Goal: Information Seeking & Learning: Find specific fact

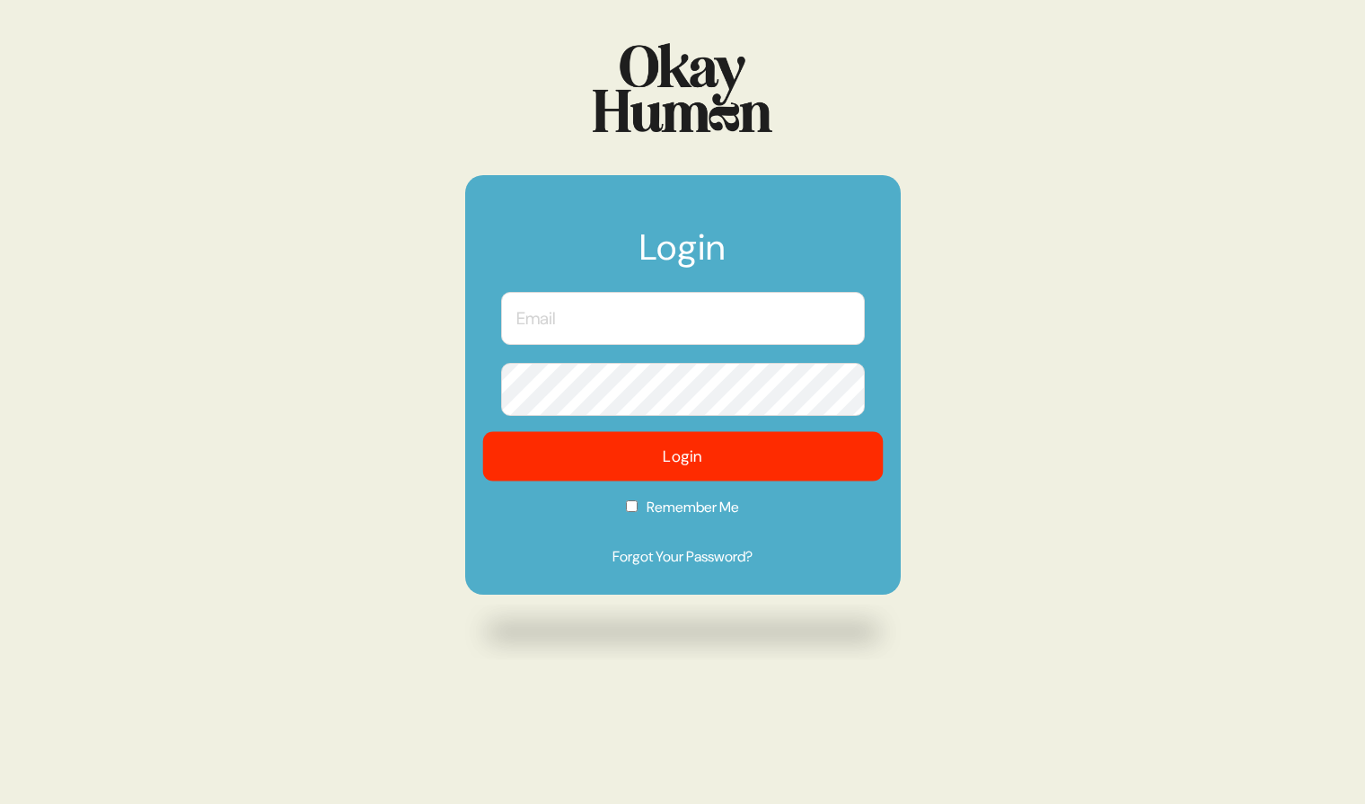
type input "sam@sympler.co"
click at [578, 439] on button "Login" at bounding box center [682, 456] width 401 height 49
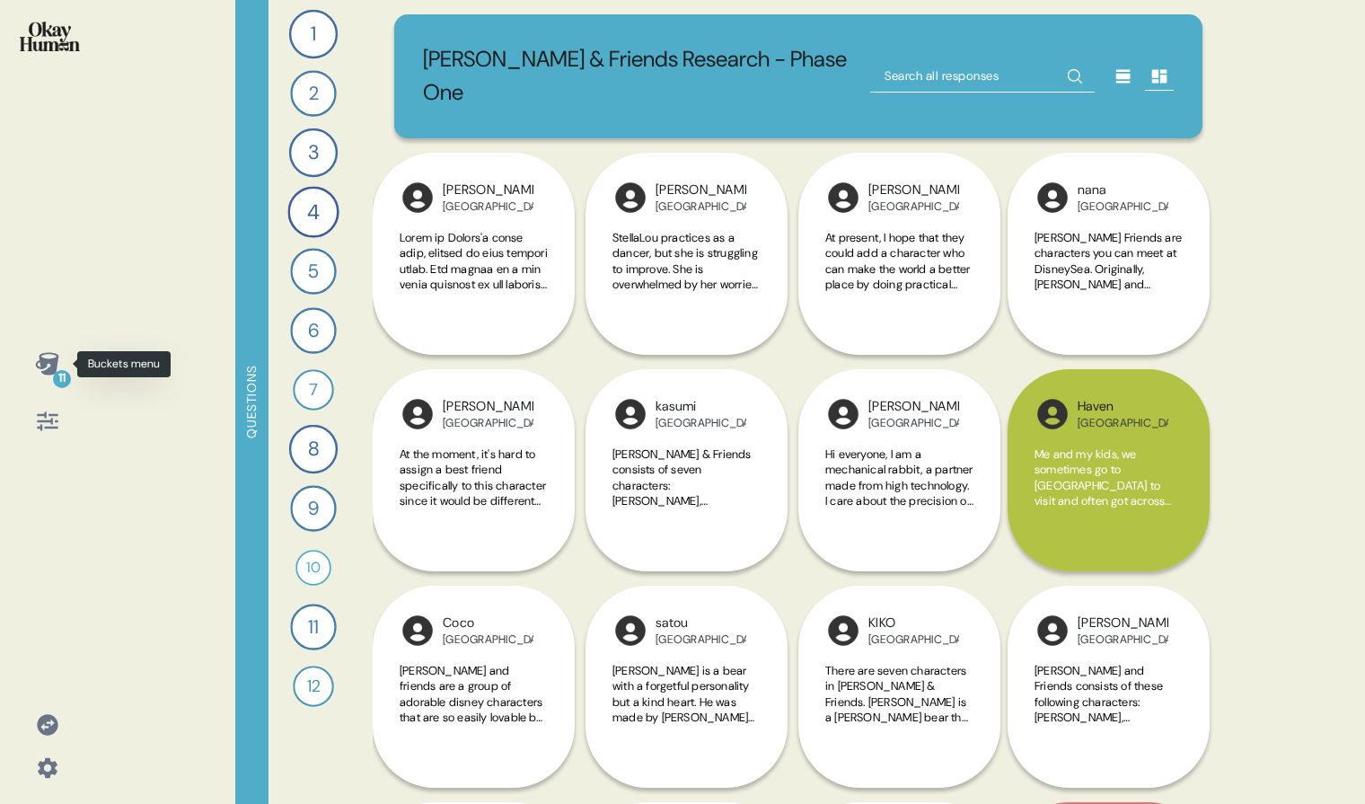
click at [47, 360] on icon at bounding box center [46, 363] width 23 height 22
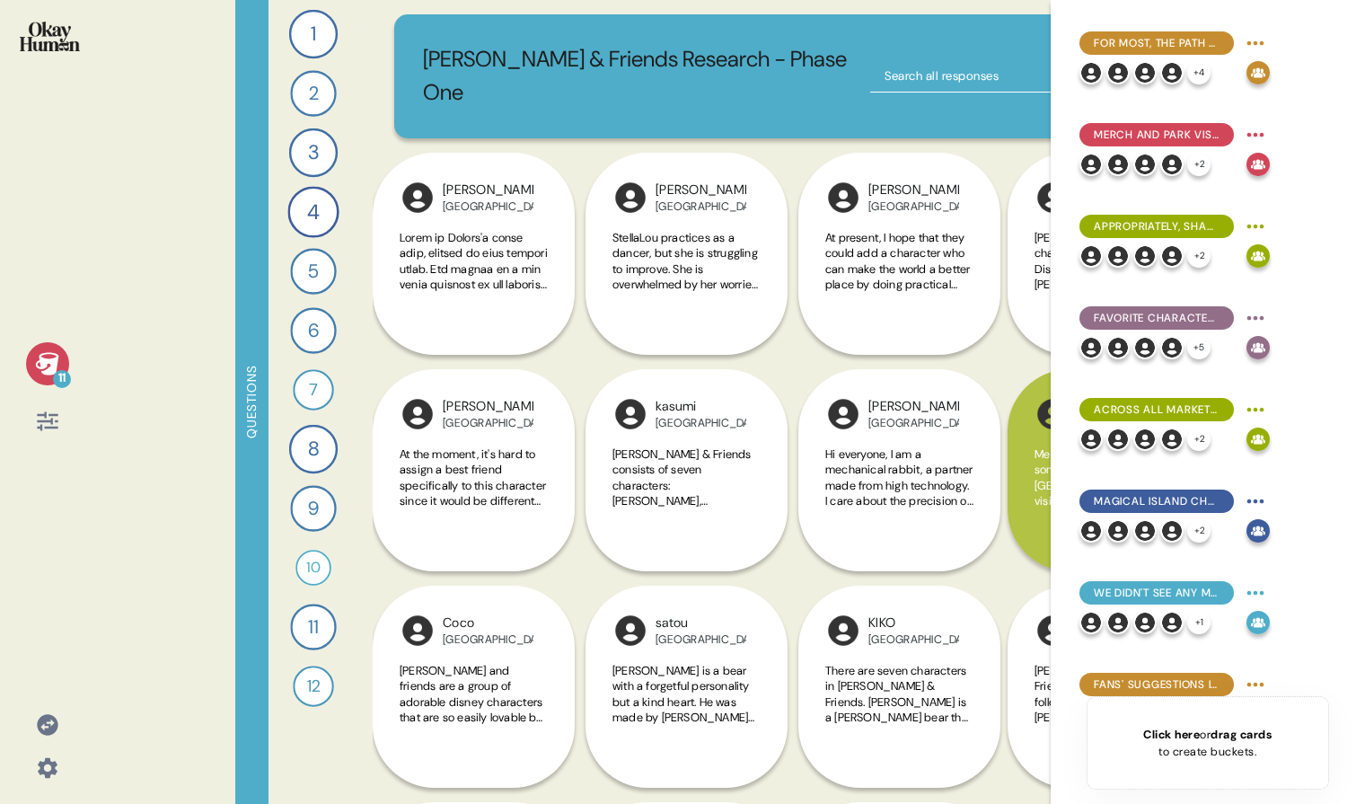
click at [31, 381] on div "11" at bounding box center [47, 392] width 66 height 101
drag, startPoint x: 31, startPoint y: 360, endPoint x: 38, endPoint y: 390, distance: 30.3
click at [33, 362] on div "11" at bounding box center [47, 363] width 43 height 43
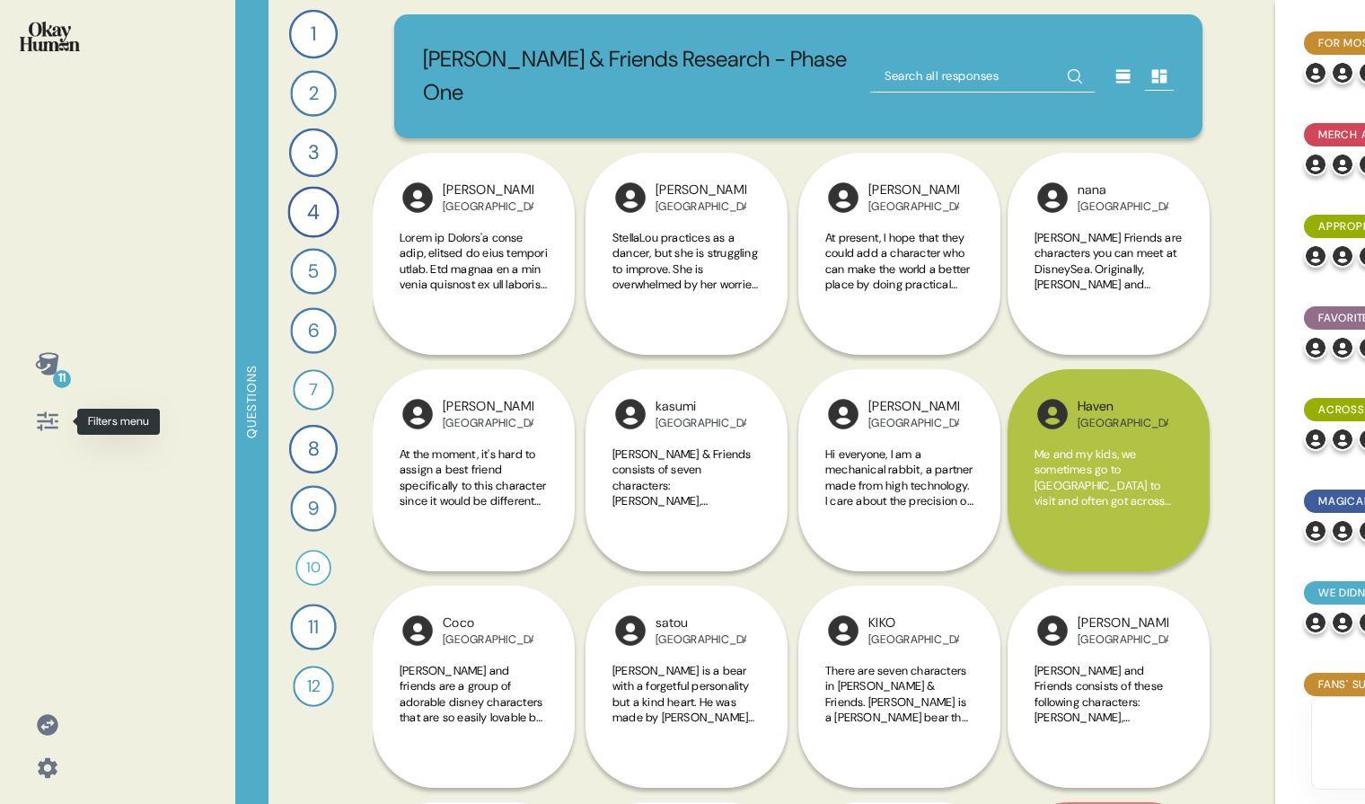
click at [48, 420] on icon at bounding box center [47, 421] width 21 height 19
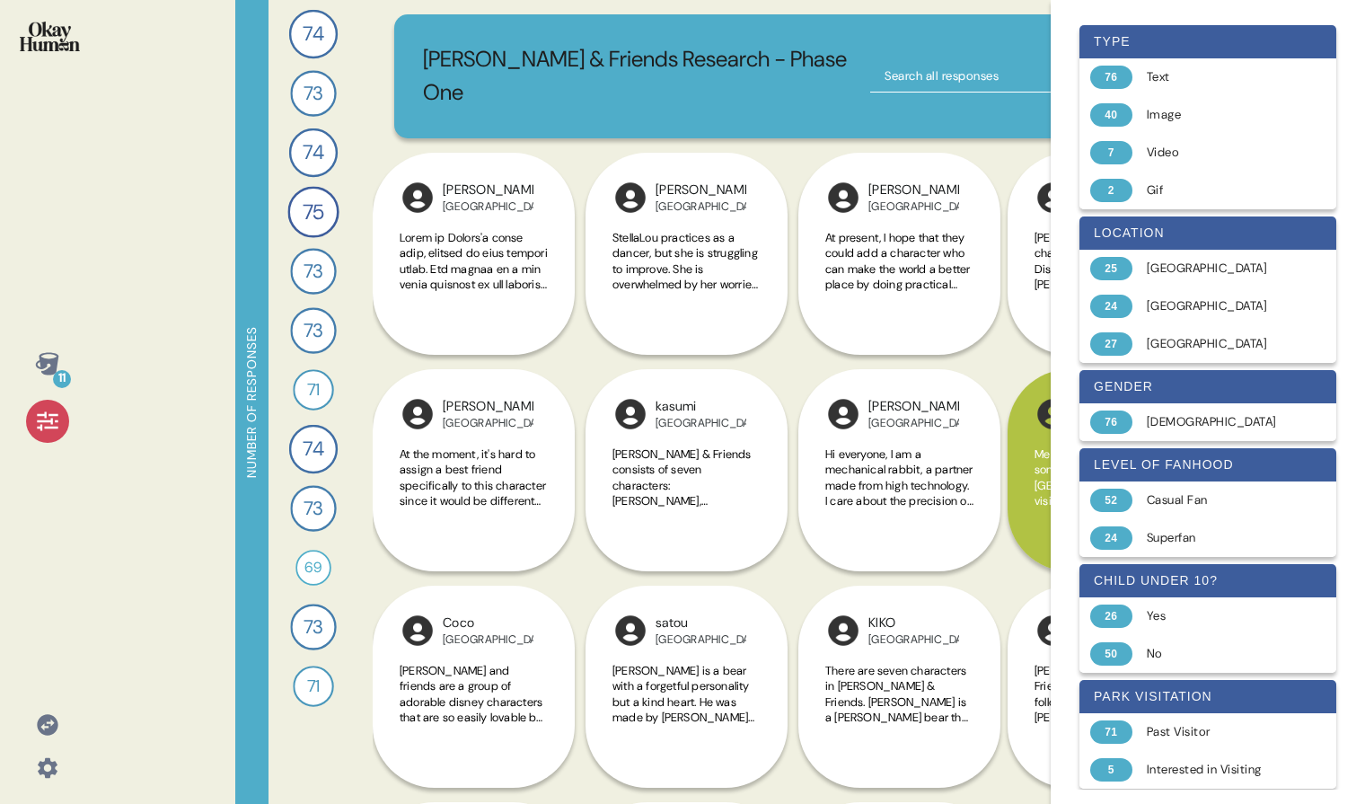
click at [42, 413] on icon at bounding box center [47, 421] width 25 height 25
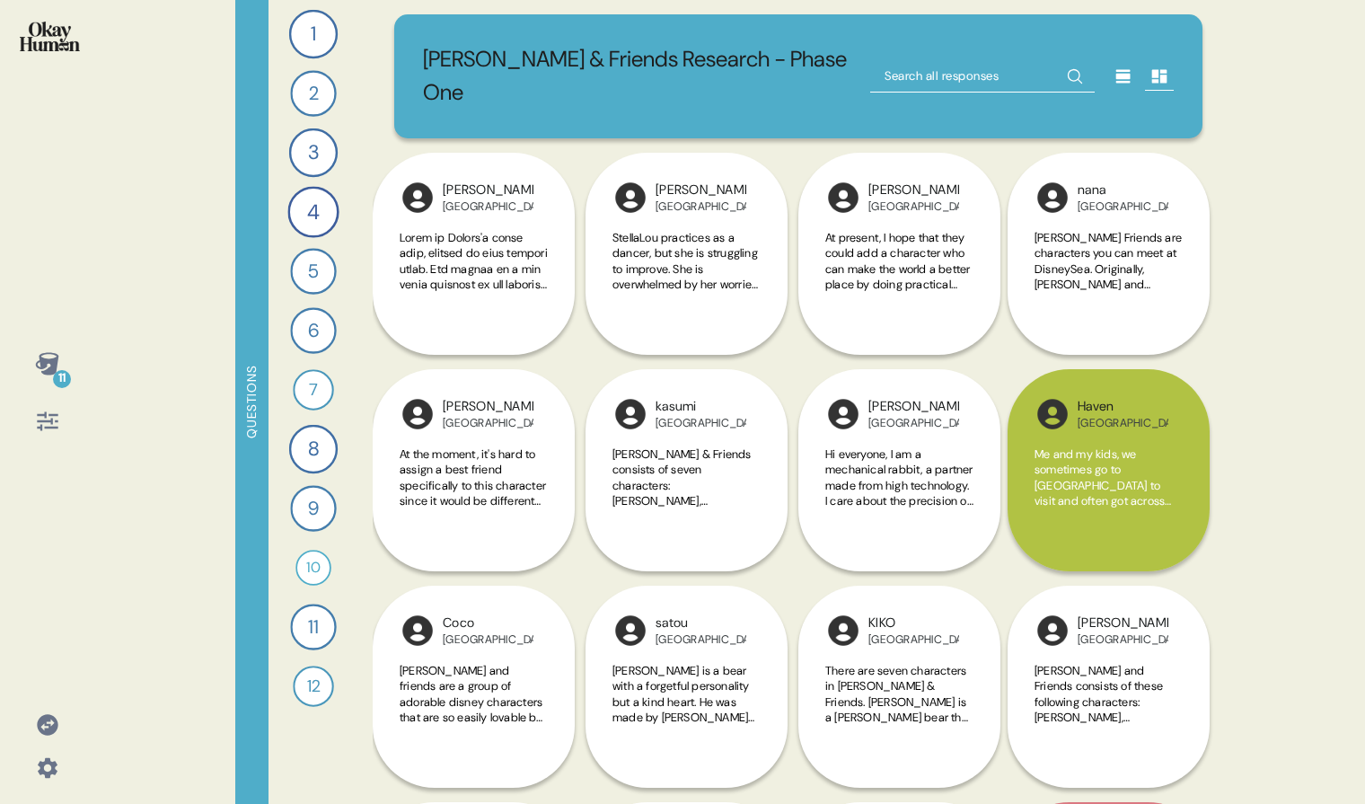
click at [886, 72] on input "text" at bounding box center [982, 76] width 225 height 32
type input "shiba"
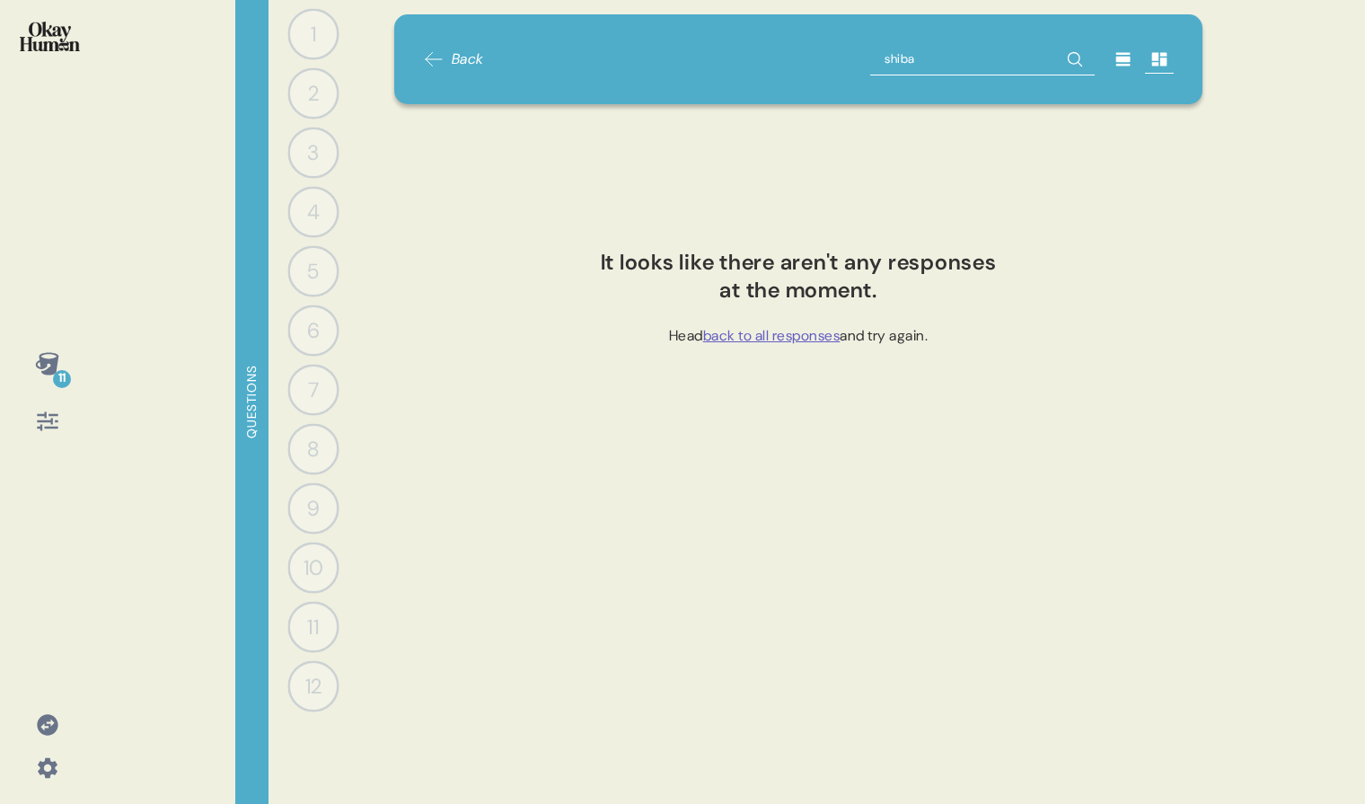
click at [911, 66] on input "shiba" at bounding box center [982, 59] width 225 height 32
click at [911, 67] on input "shiba" at bounding box center [982, 59] width 225 height 32
type input "shiba"
click at [911, 67] on input "shiba" at bounding box center [982, 59] width 225 height 32
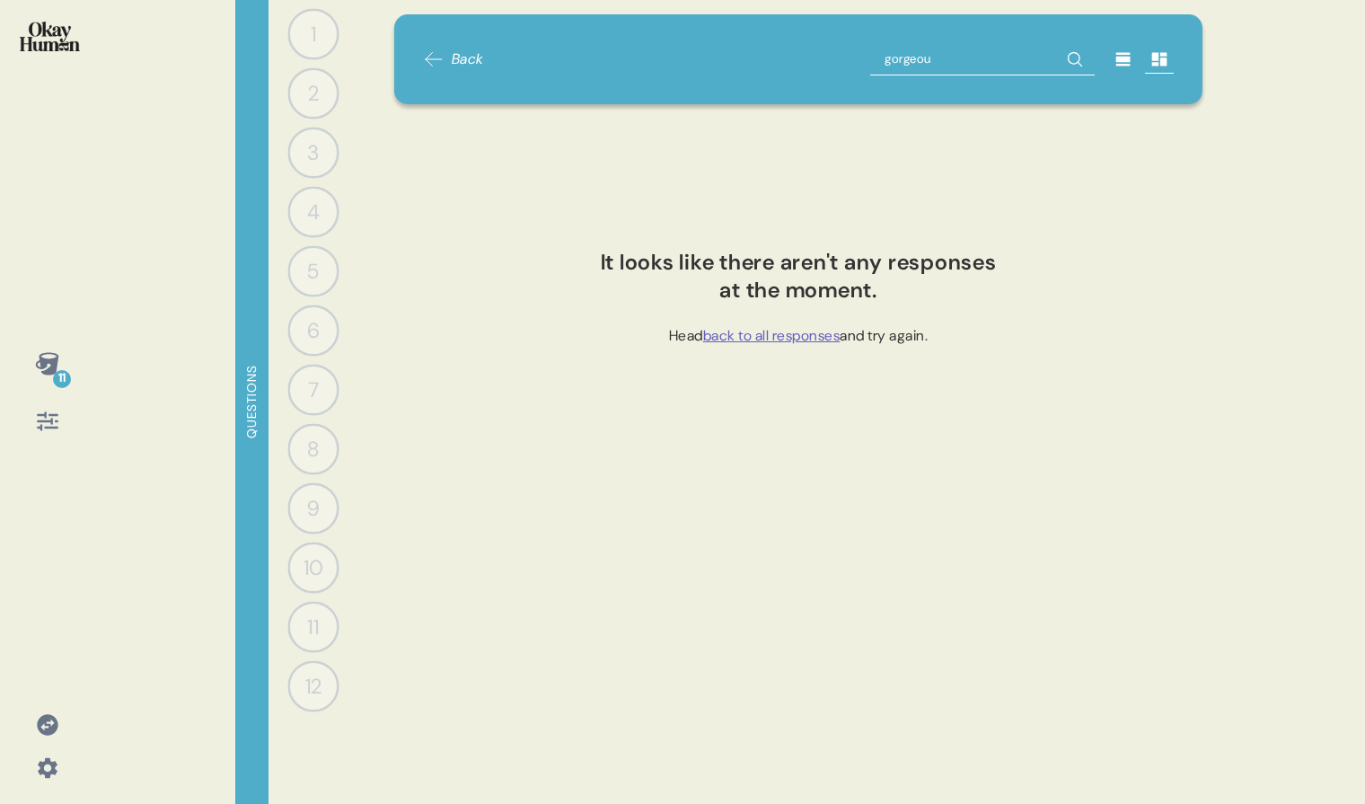
type input "gorgeous"
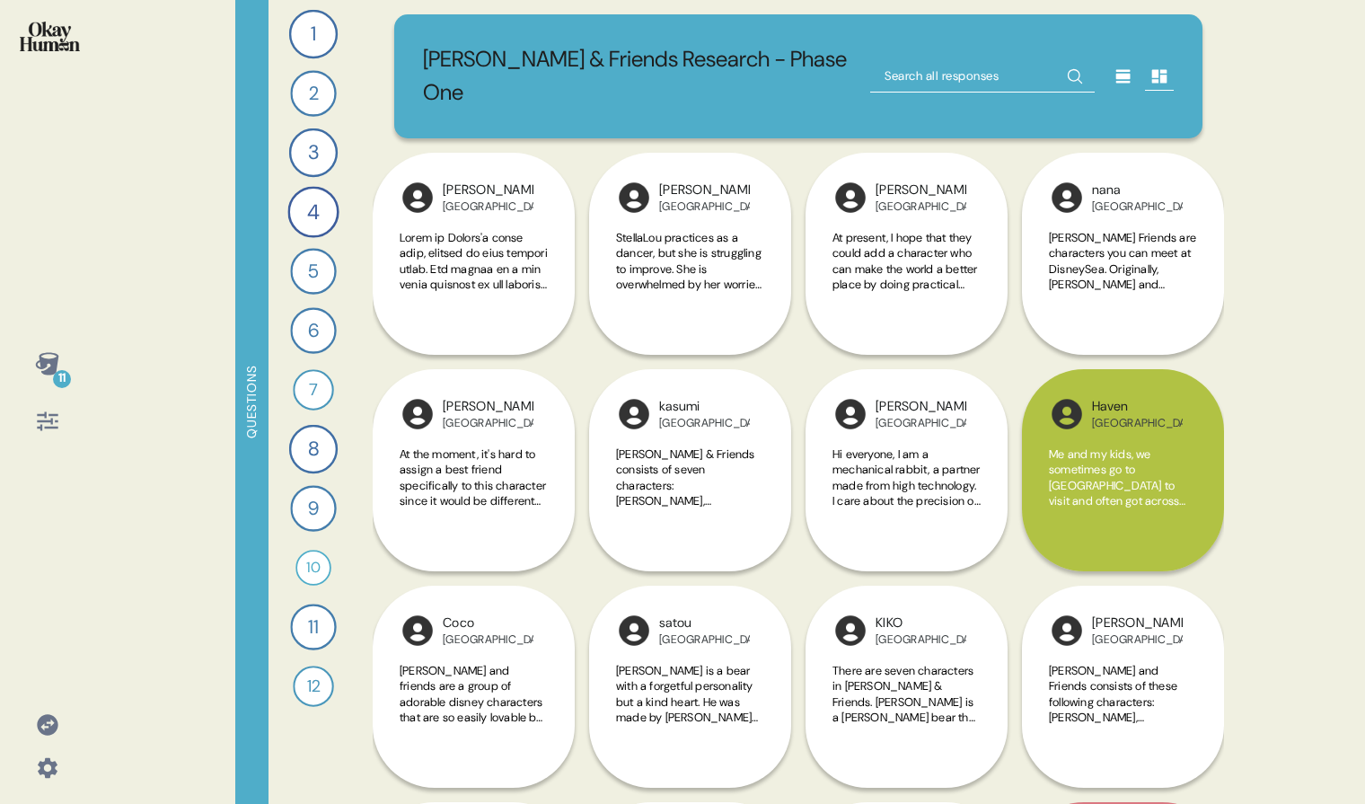
click at [876, 60] on input "text" at bounding box center [982, 76] width 225 height 32
type input "shiba"
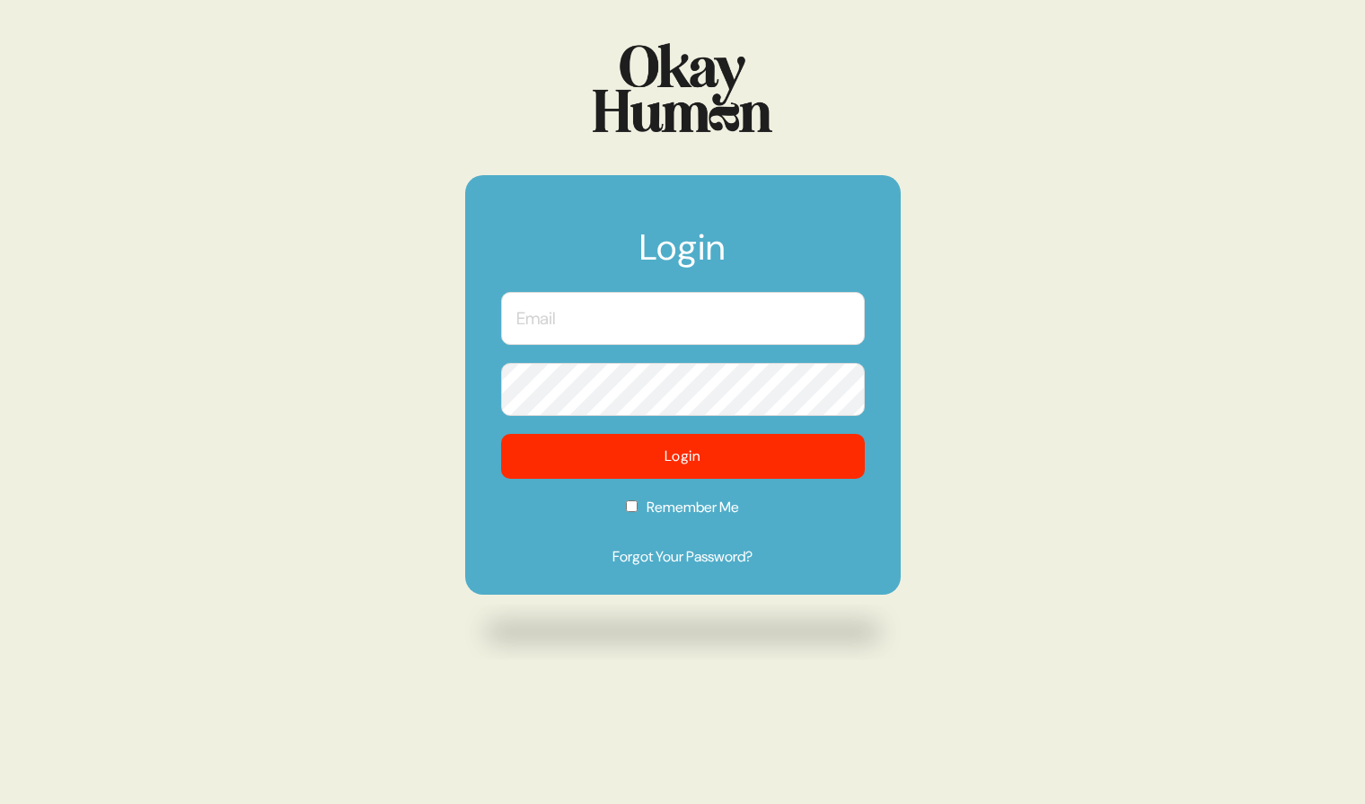
click at [659, 304] on input "text" at bounding box center [683, 318] width 364 height 53
type input "sam@sympler.co"
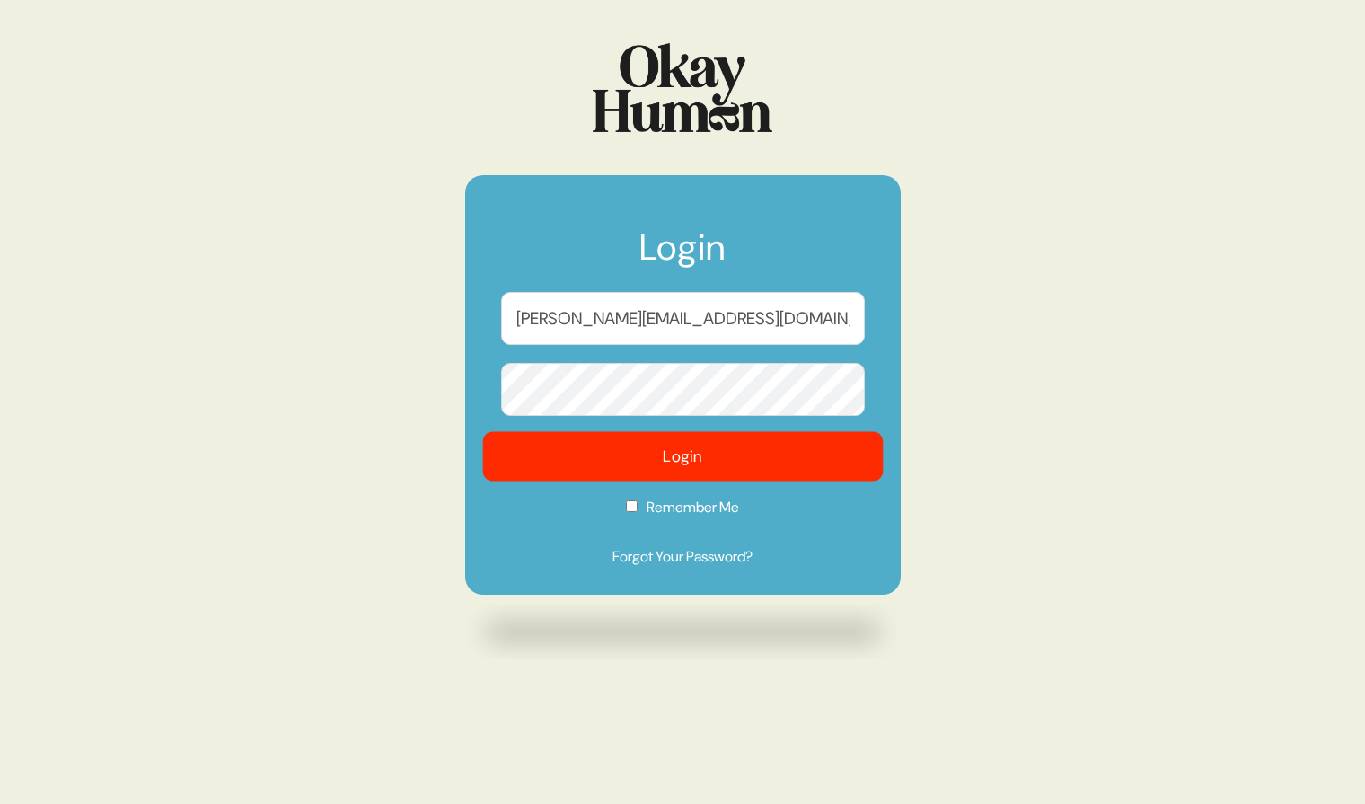
click at [688, 439] on button "Login" at bounding box center [682, 456] width 401 height 49
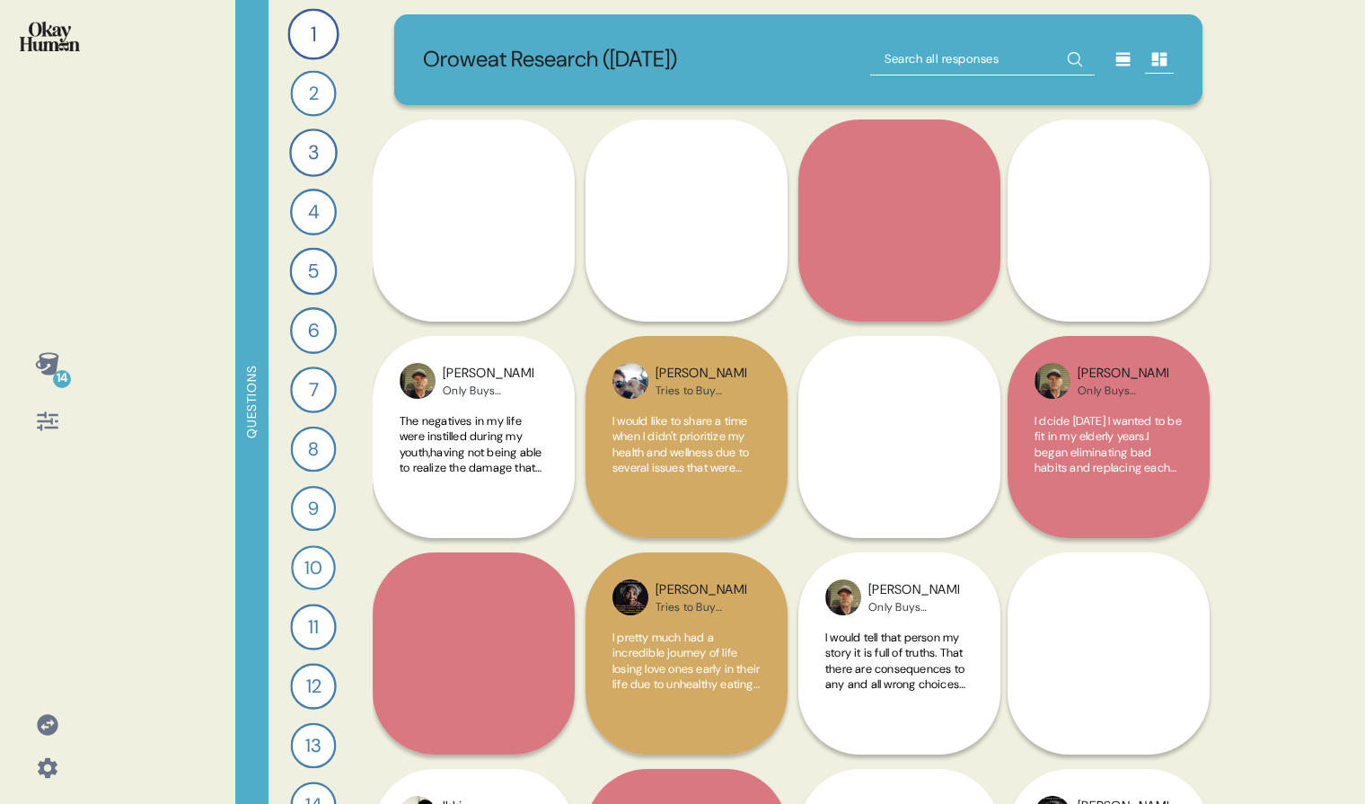
click at [904, 63] on input "text" at bounding box center [982, 59] width 225 height 32
type input "oral"
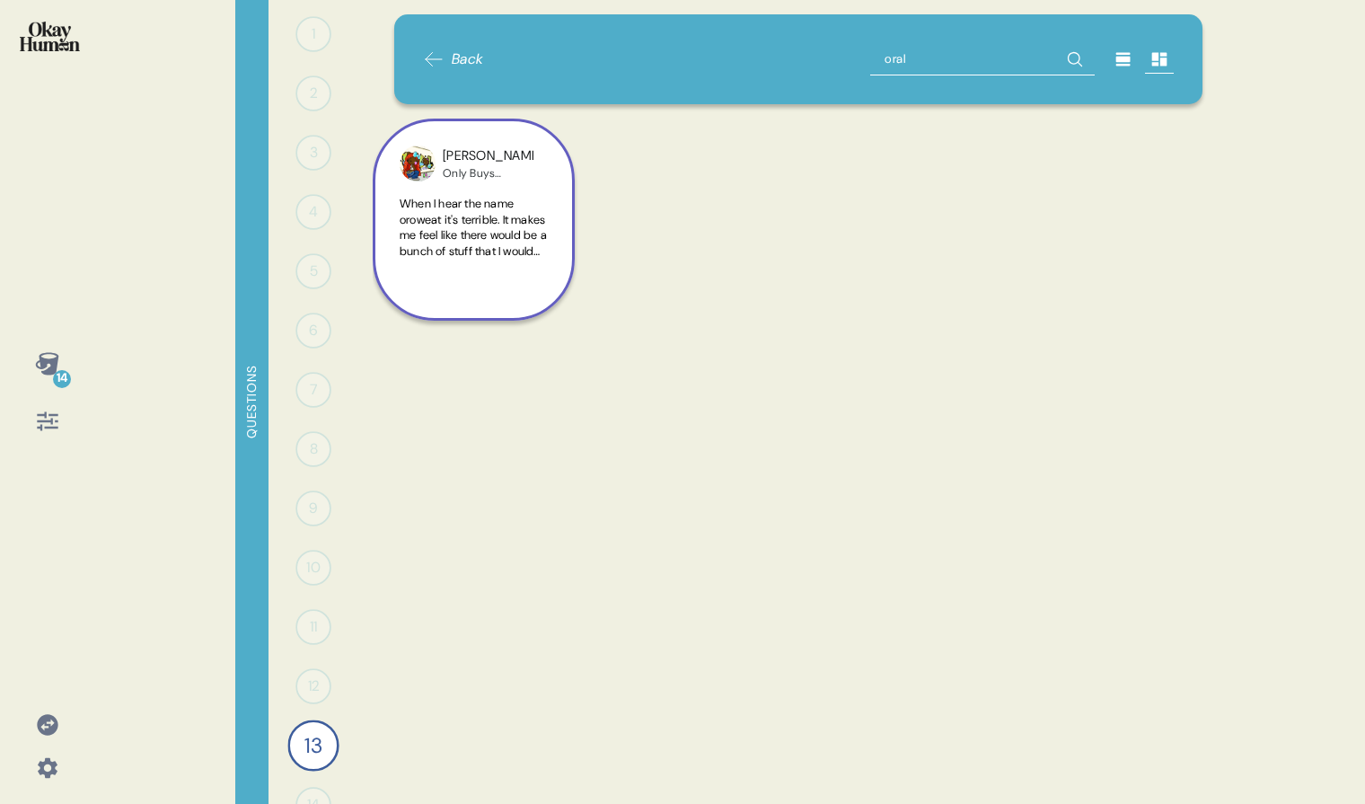
click at [525, 255] on span "When I hear the name oroweat it's terrible. It makes me feel like there would b…" at bounding box center [473, 314] width 147 height 236
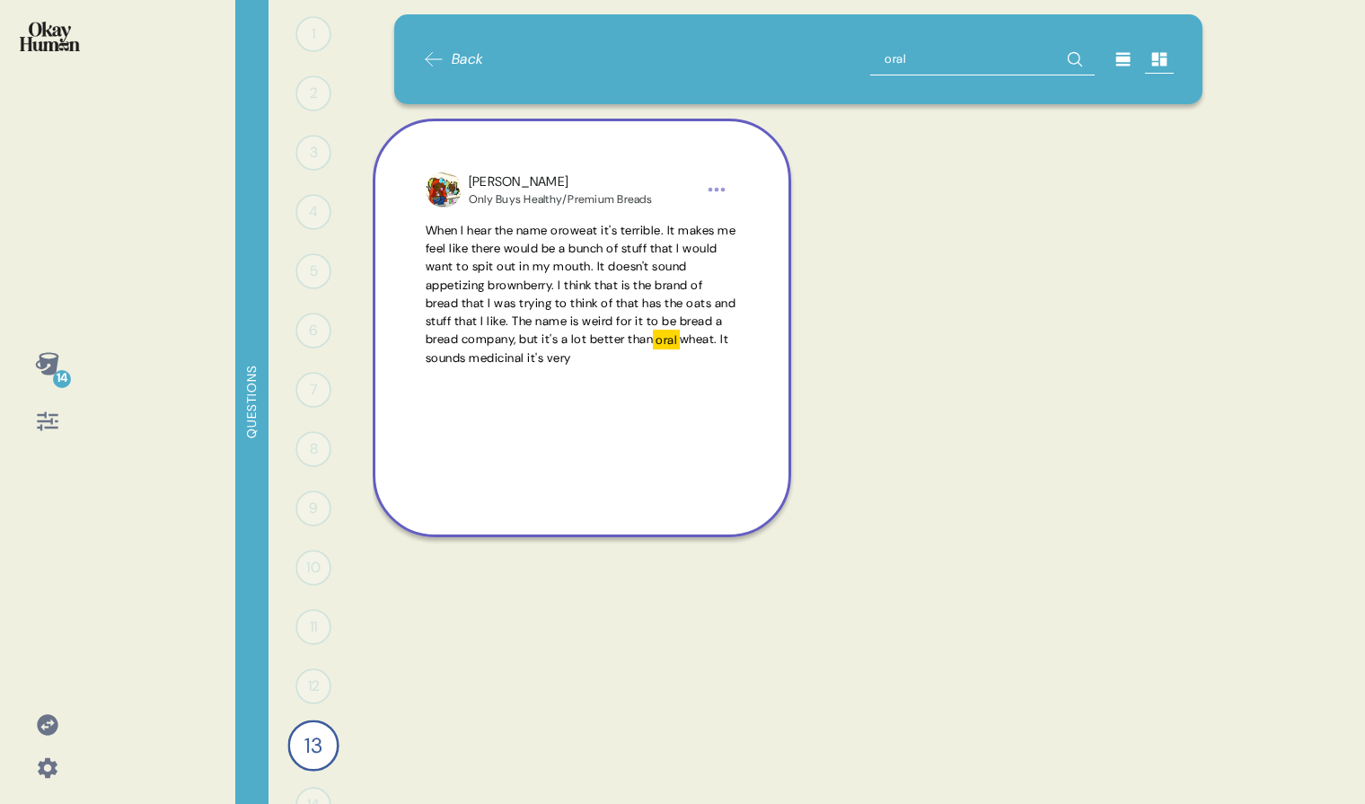
click at [525, 255] on span "When I hear the name oroweat it's terrible. It makes me feel like there would b…" at bounding box center [581, 285] width 311 height 125
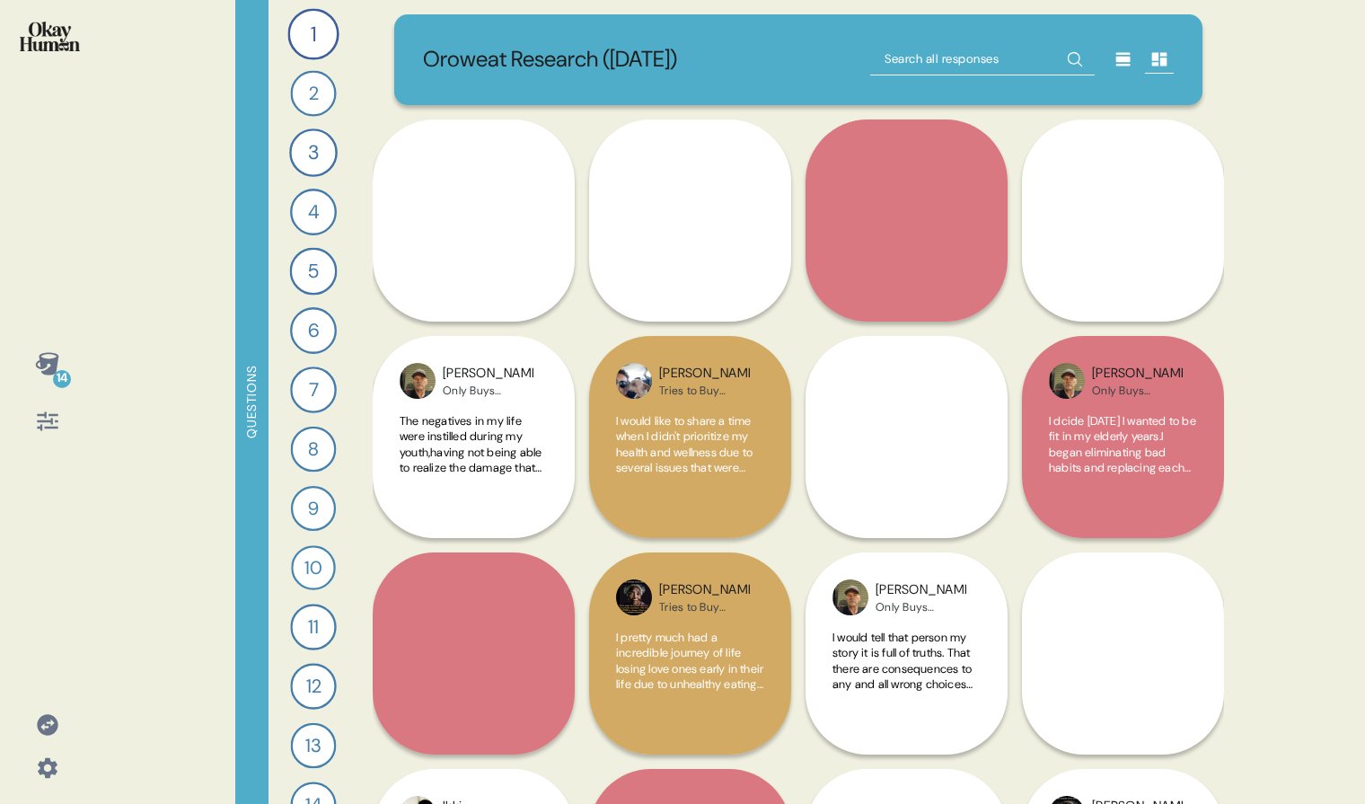
click at [924, 54] on input "text" at bounding box center [982, 59] width 225 height 32
type input "oral"
